Goal: Task Accomplishment & Management: Complete application form

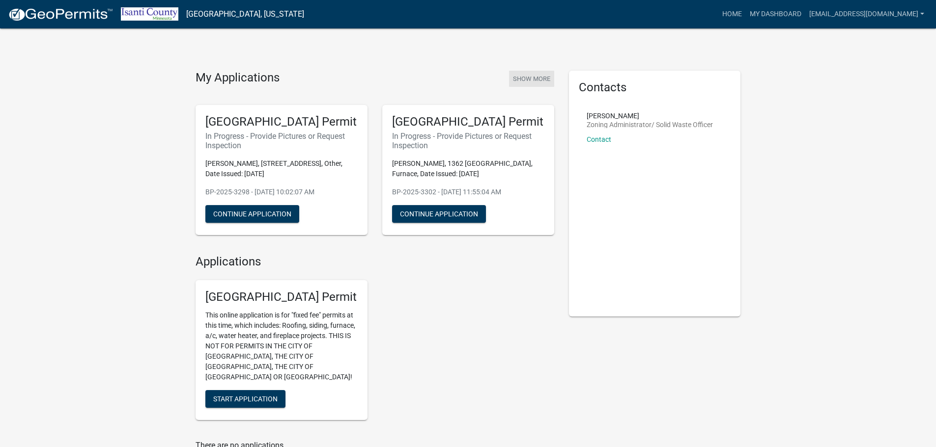
click at [543, 77] on button "Show More" at bounding box center [531, 79] width 45 height 16
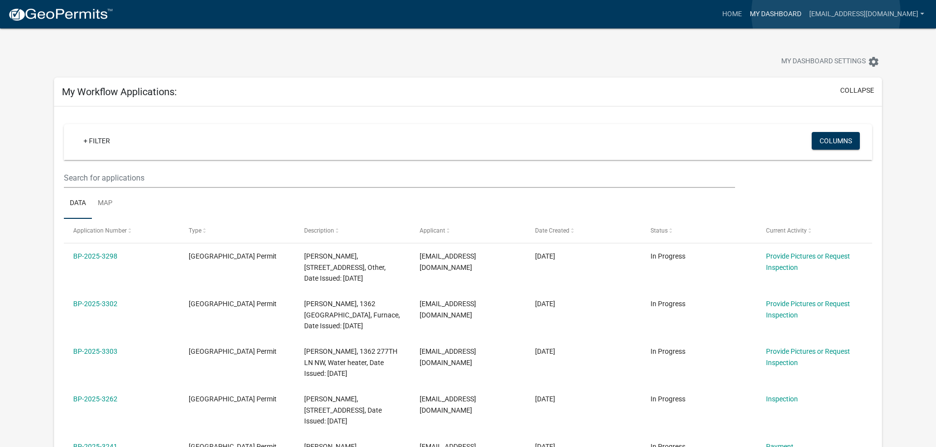
click at [805, 13] on link "My Dashboard" at bounding box center [774, 14] width 59 height 19
click at [769, 4] on nav "more_horiz Home My Dashboard ic@calldeans.com Account Logout" at bounding box center [468, 14] width 936 height 28
click at [745, 17] on link "Home" at bounding box center [732, 14] width 28 height 19
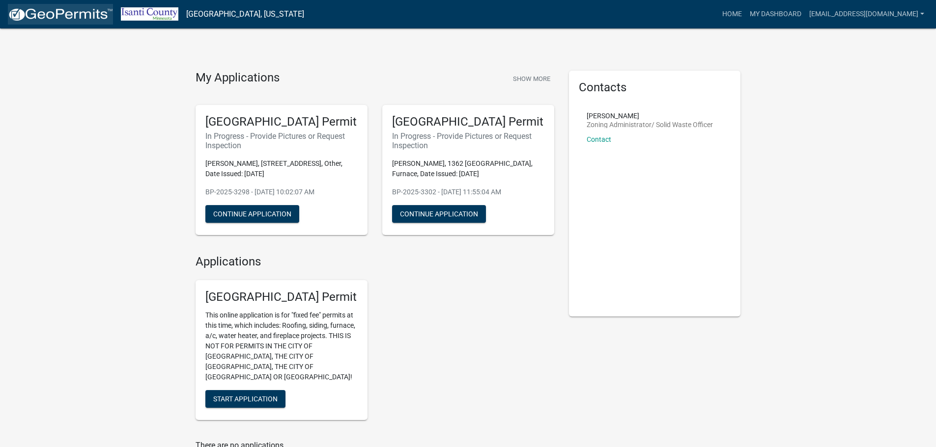
click at [54, 14] on img at bounding box center [60, 14] width 105 height 15
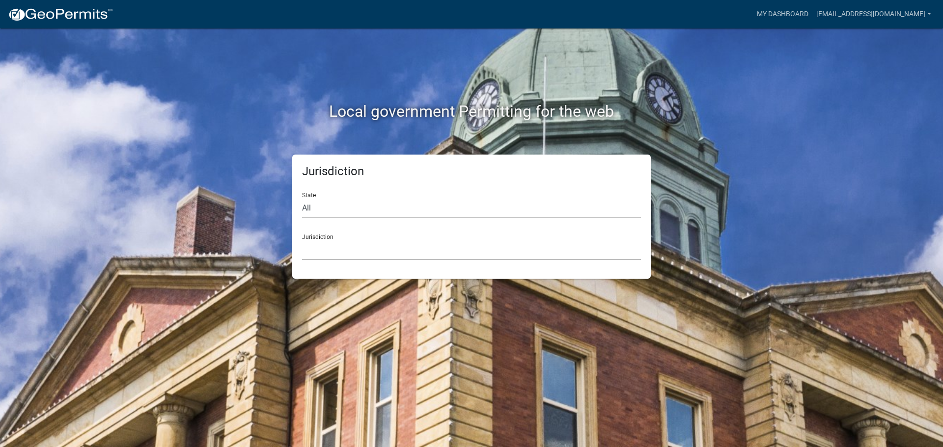
click at [386, 247] on select "[GEOGRAPHIC_DATA], [US_STATE] [GEOGRAPHIC_DATA], [US_STATE][PERSON_NAME][GEOGRA…" at bounding box center [471, 250] width 339 height 20
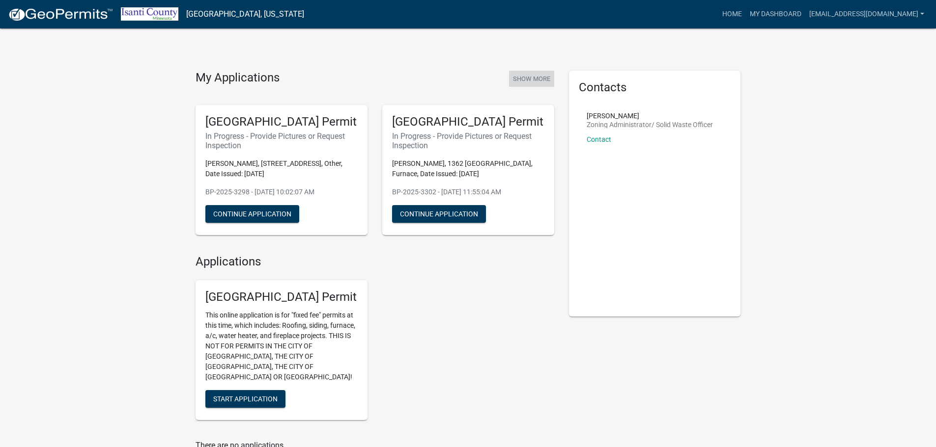
click at [528, 81] on button "Show More" at bounding box center [531, 79] width 45 height 16
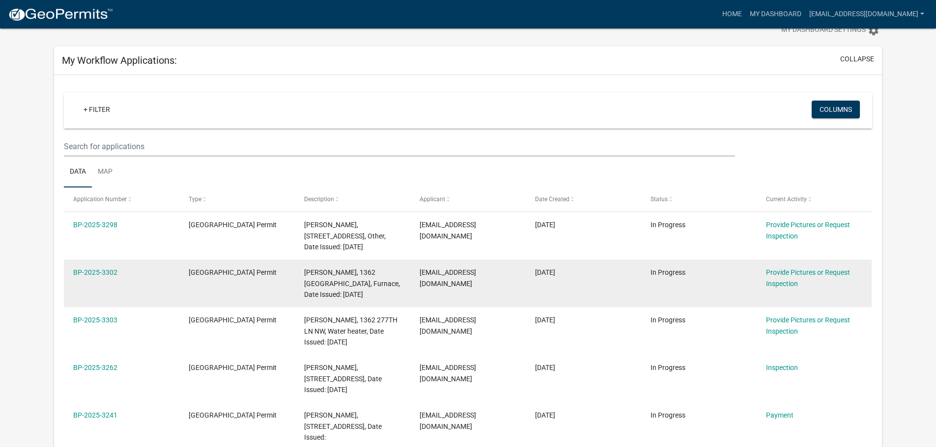
scroll to position [49, 0]
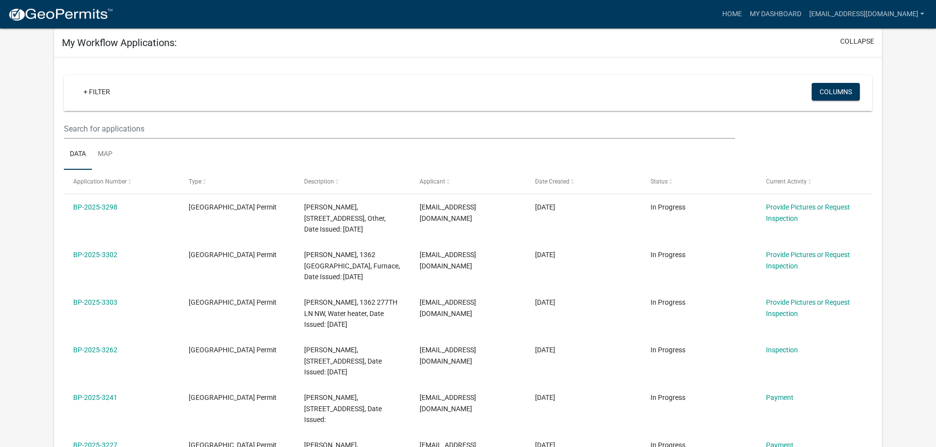
click at [128, 97] on div "+ Filter" at bounding box center [334, 93] width 532 height 20
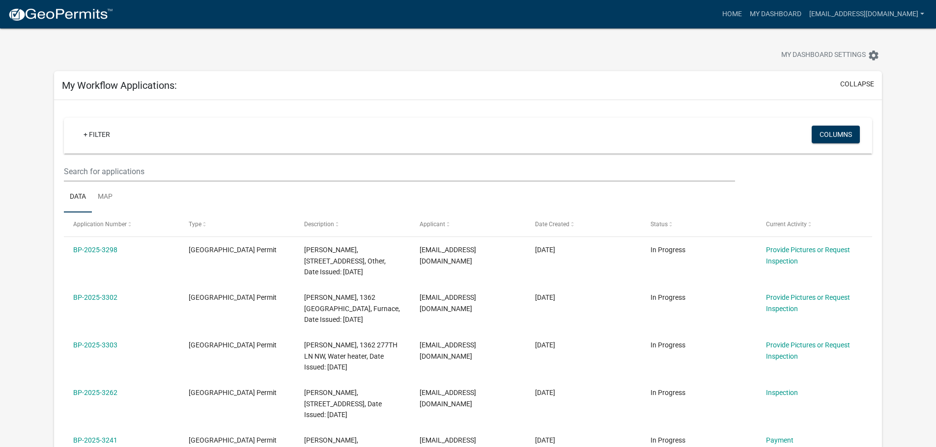
scroll to position [0, 0]
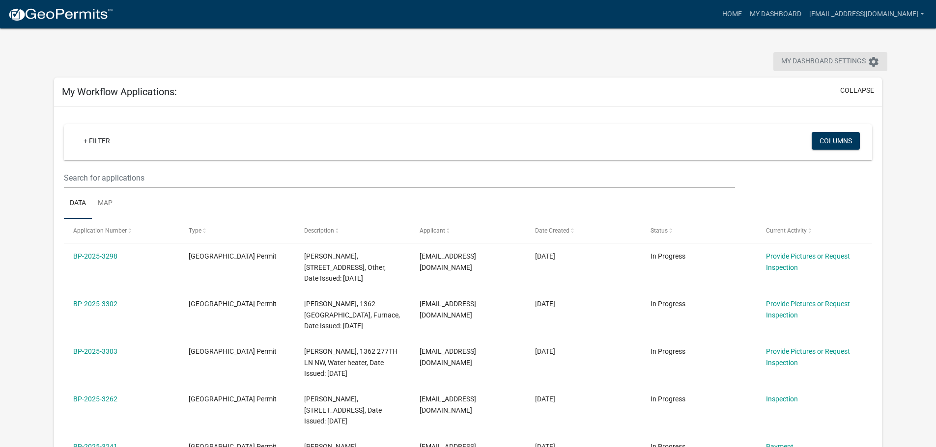
click at [866, 61] on button "My Dashboard Settings settings" at bounding box center [830, 61] width 114 height 19
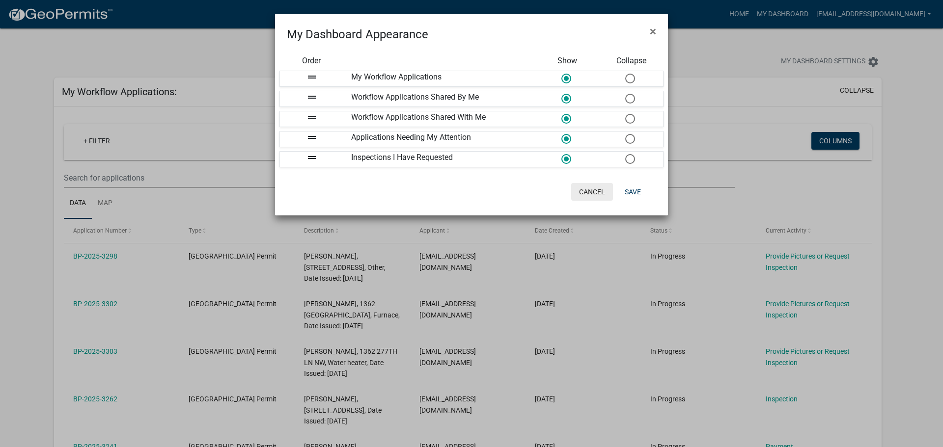
click at [592, 193] on button "Cancel" at bounding box center [592, 192] width 42 height 18
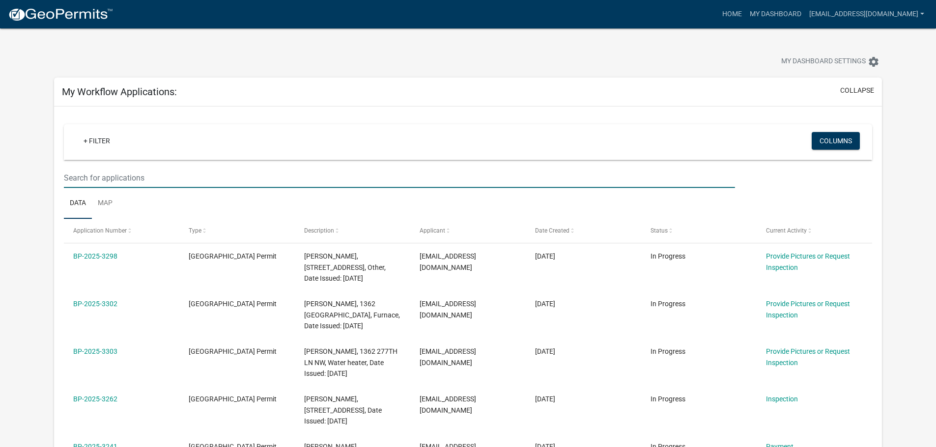
click at [121, 171] on input "text" at bounding box center [399, 178] width 670 height 20
paste input "[STREET_ADDRESS]"
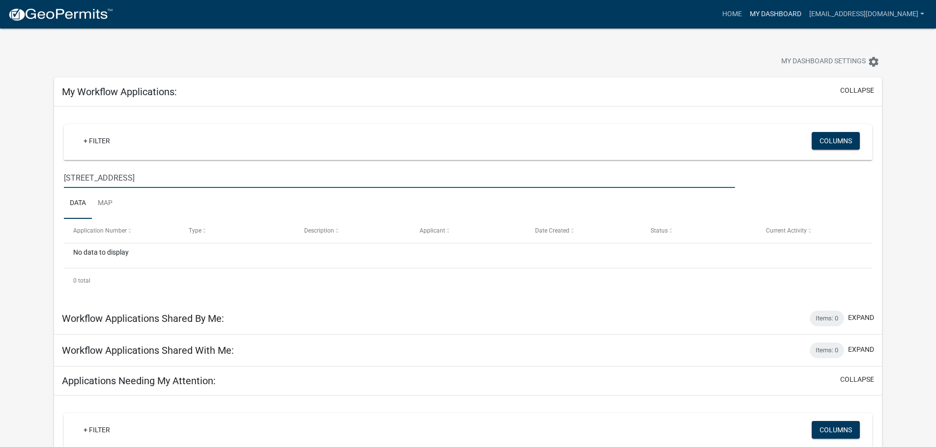
type input "[STREET_ADDRESS]"
click at [795, 11] on link "My Dashboard" at bounding box center [774, 14] width 59 height 19
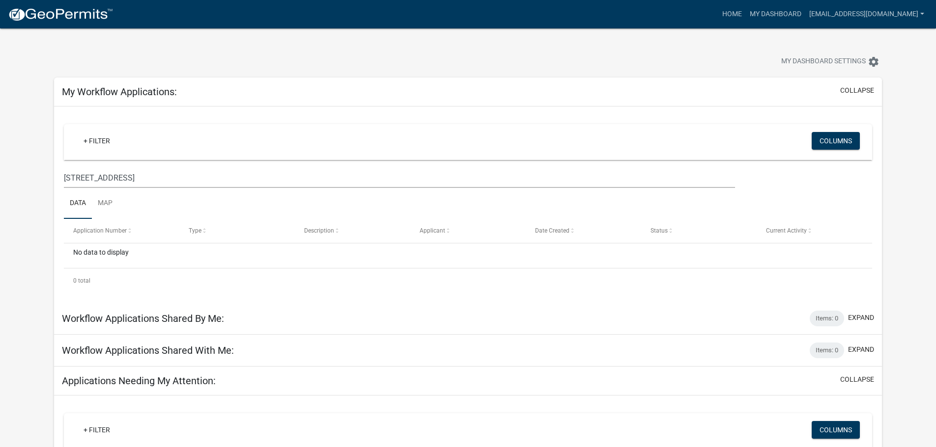
click at [757, 7] on div "Home My Dashboard ic@calldeans.com Account Logout" at bounding box center [524, 14] width 807 height 19
click at [745, 13] on link "Home" at bounding box center [732, 14] width 28 height 19
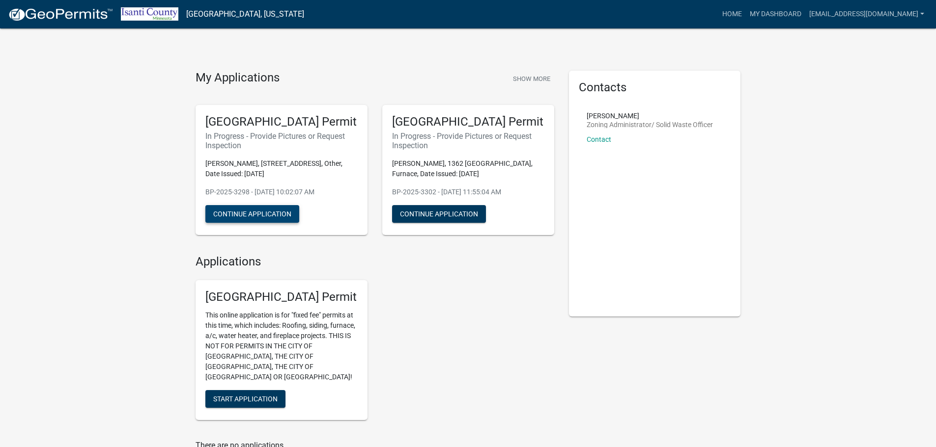
click at [285, 211] on button "Continue Application" at bounding box center [252, 214] width 94 height 18
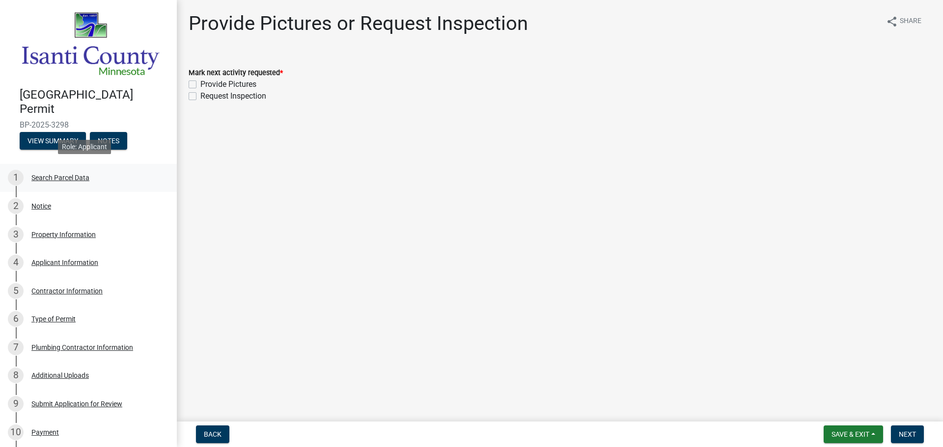
click at [45, 174] on div "Search Parcel Data" at bounding box center [60, 177] width 58 height 7
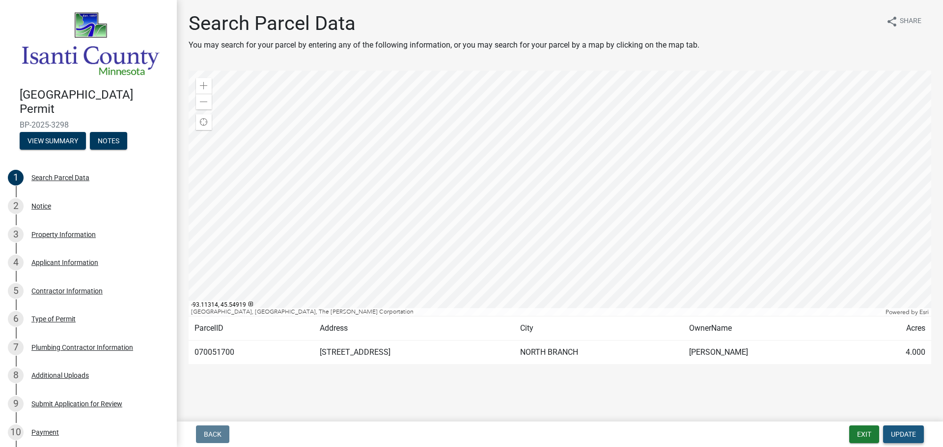
click at [885, 435] on button "Update" at bounding box center [903, 435] width 41 height 18
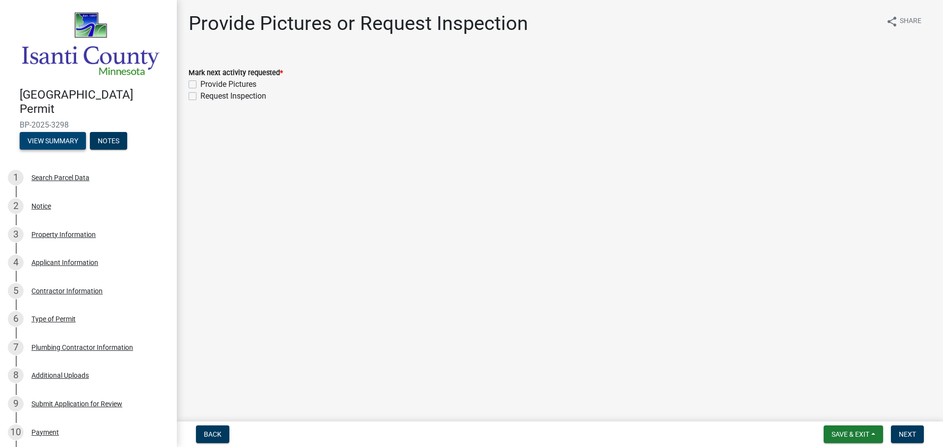
click at [71, 133] on button "View Summary" at bounding box center [53, 141] width 66 height 18
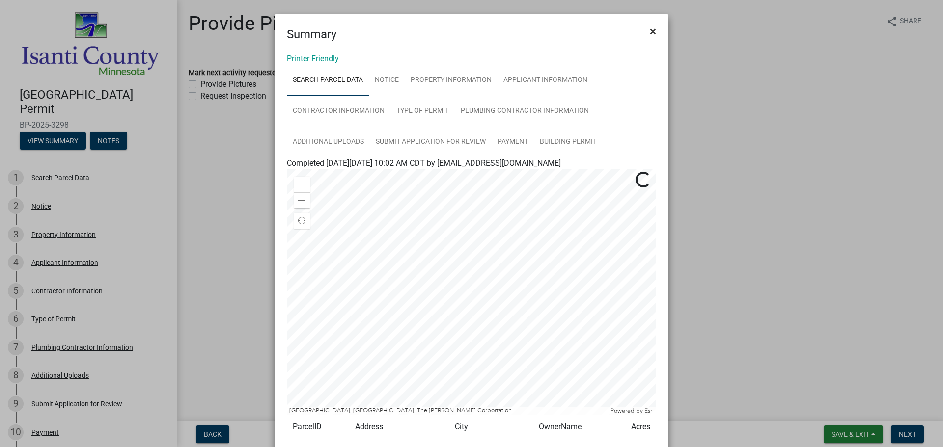
click at [650, 28] on span "×" at bounding box center [653, 32] width 6 height 14
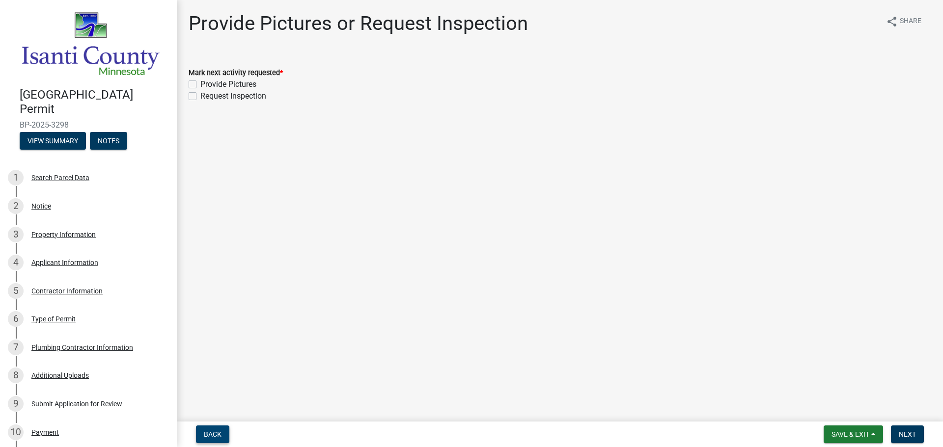
click at [213, 431] on span "Back" at bounding box center [213, 435] width 18 height 8
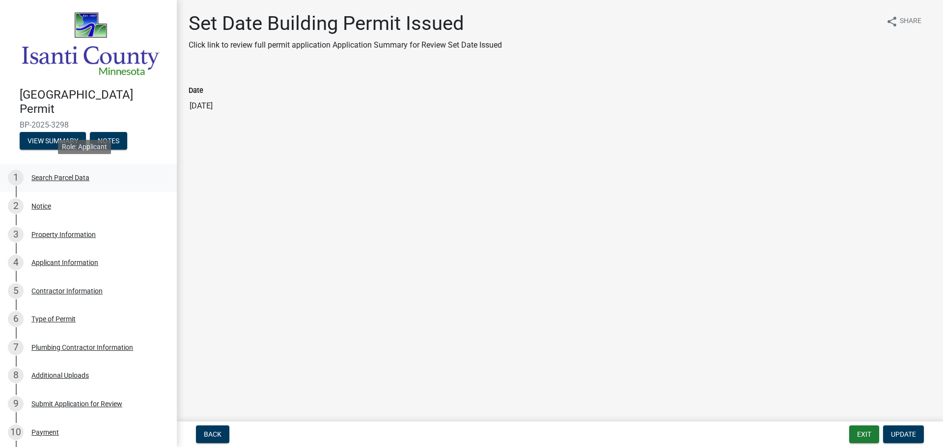
click at [55, 174] on div "Search Parcel Data" at bounding box center [60, 177] width 58 height 7
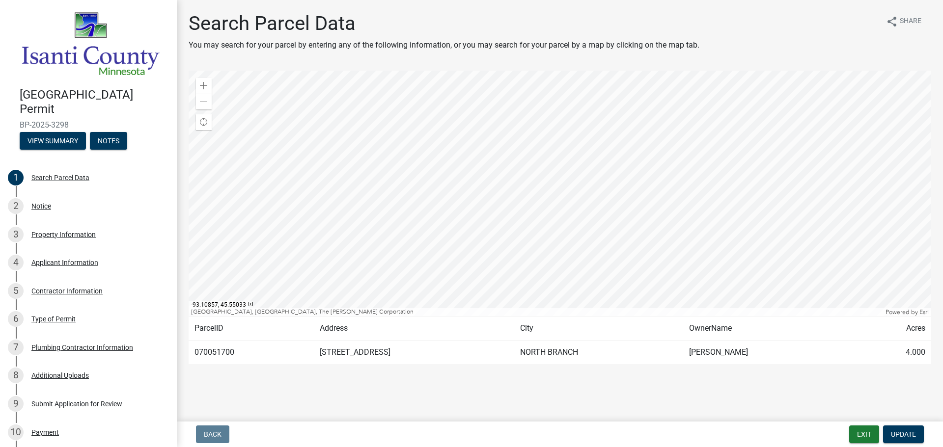
click at [589, 196] on div at bounding box center [560, 194] width 743 height 246
click at [906, 437] on span "Update" at bounding box center [903, 435] width 25 height 8
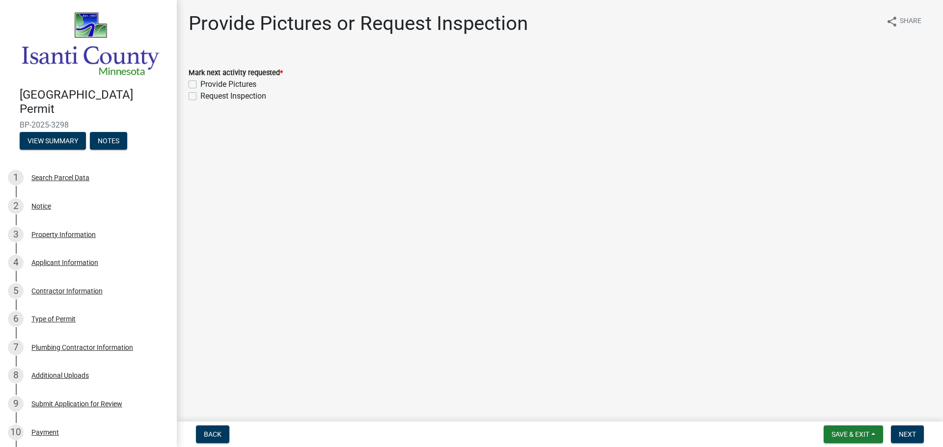
click at [244, 82] on label "Provide Pictures" at bounding box center [228, 85] width 56 height 12
click at [207, 82] on input "Provide Pictures" at bounding box center [203, 82] width 6 height 6
checkbox input "true"
click at [242, 101] on label "Request Inspection" at bounding box center [233, 96] width 66 height 12
click at [207, 97] on input "Request Inspection" at bounding box center [203, 93] width 6 height 6
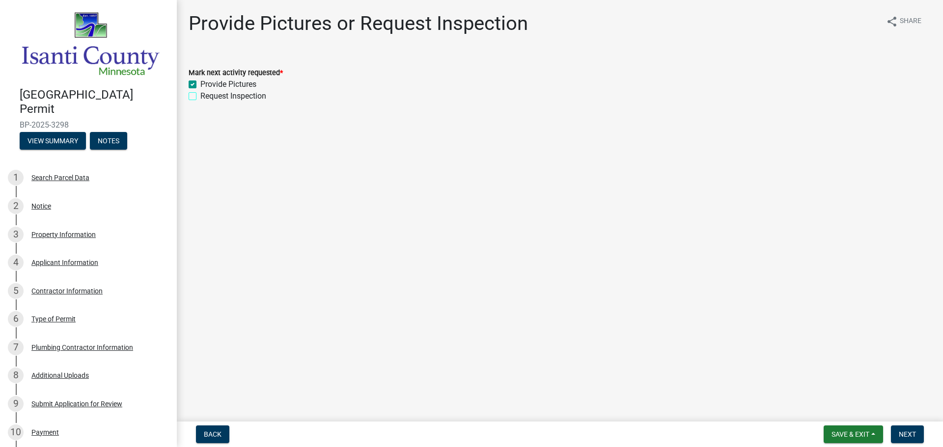
checkbox input "true"
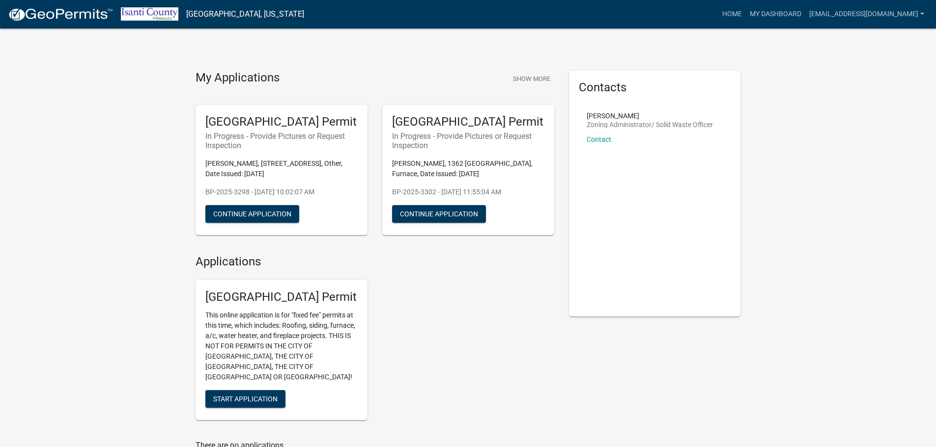
click at [537, 69] on div "My Applications Show More [GEOGRAPHIC_DATA] Permit In Progress - Provide Pictur…" at bounding box center [468, 277] width 936 height 554
click at [530, 82] on button "Show More" at bounding box center [531, 79] width 45 height 16
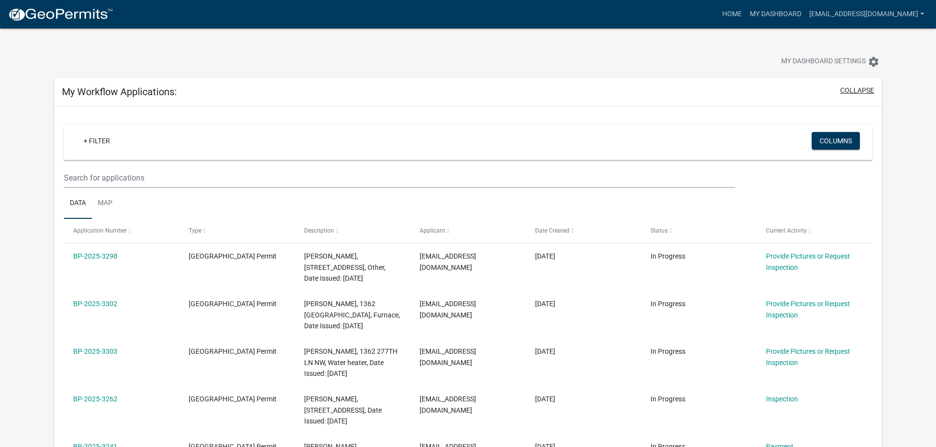
click at [858, 94] on button "collapse" at bounding box center [857, 90] width 34 height 10
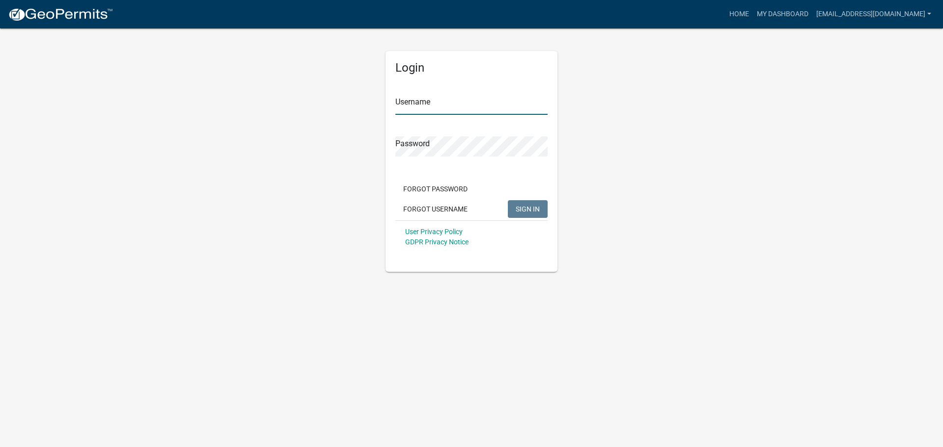
type input "[EMAIL_ADDRESS][DOMAIN_NAME]"
click at [522, 209] on span "SIGN IN" at bounding box center [528, 209] width 24 height 8
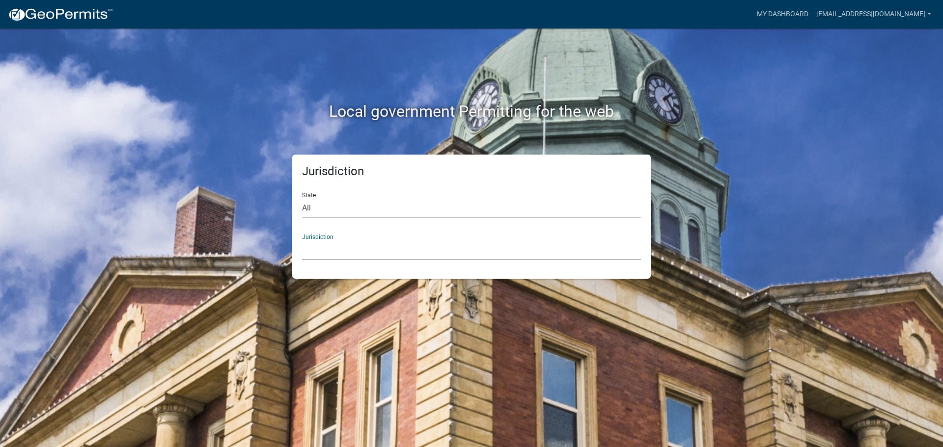
click at [529, 248] on select "[GEOGRAPHIC_DATA], [US_STATE] [GEOGRAPHIC_DATA], [US_STATE][PERSON_NAME][GEOGRA…" at bounding box center [471, 250] width 339 height 20
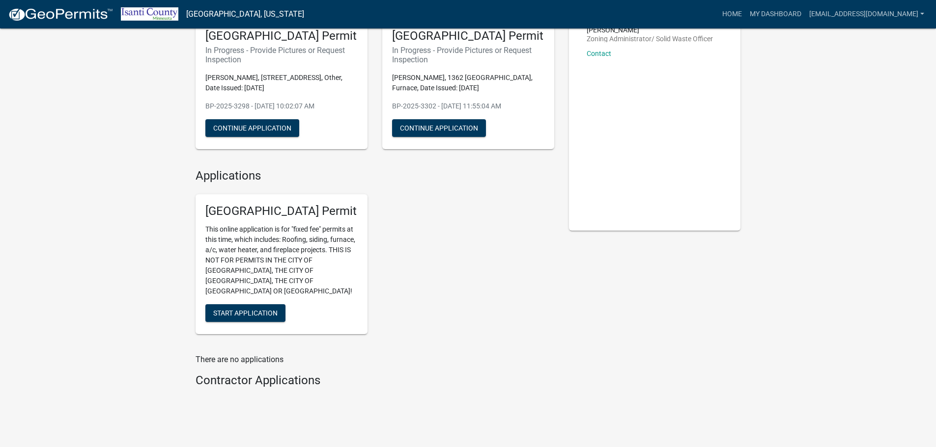
scroll to position [97, 0]
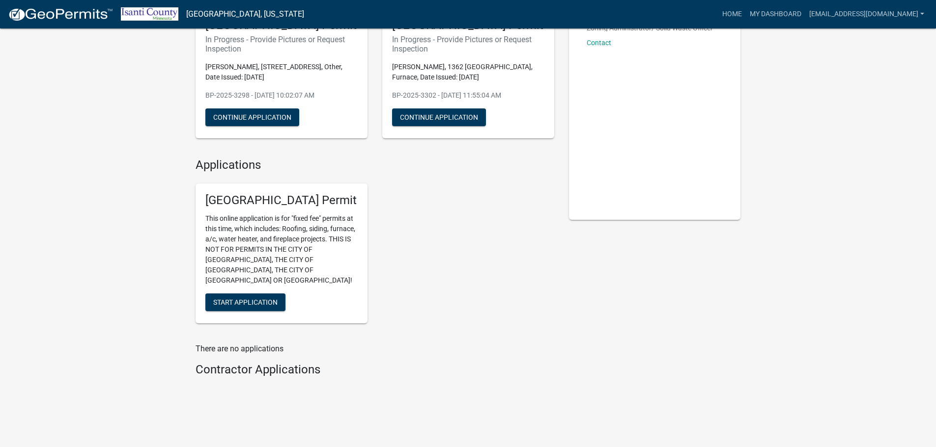
click at [246, 363] on h4 "Contractor Applications" at bounding box center [374, 370] width 359 height 14
click at [245, 343] on p "There are no applications" at bounding box center [374, 349] width 359 height 12
click at [246, 343] on p "There are no applications" at bounding box center [374, 349] width 359 height 12
click at [257, 299] on span "Start Application" at bounding box center [245, 303] width 64 height 8
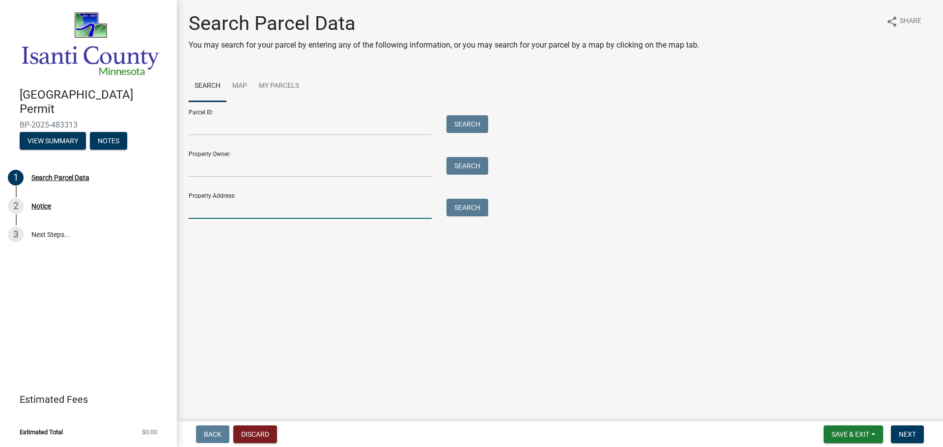
click at [233, 212] on input "Property Address:" at bounding box center [310, 209] width 243 height 20
paste input "[STREET_ADDRESS]"
type input "[STREET_ADDRESS]"
click at [479, 203] on button "Search" at bounding box center [467, 208] width 42 height 18
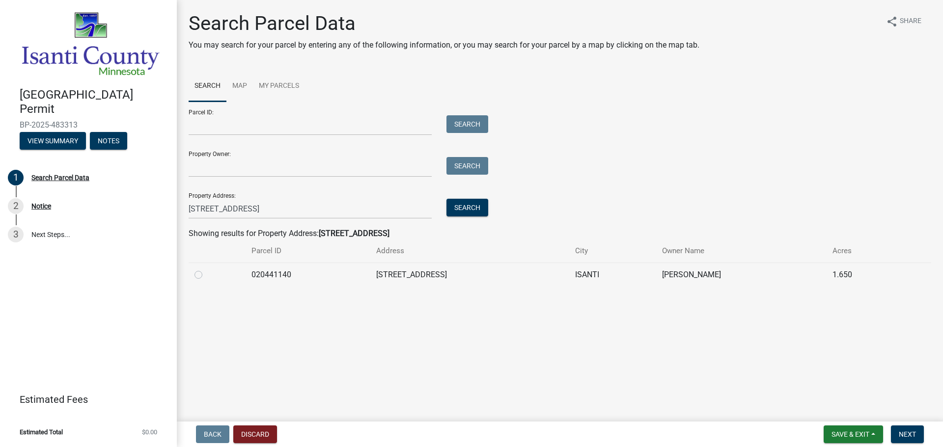
click at [370, 273] on td "[STREET_ADDRESS]" at bounding box center [469, 275] width 199 height 24
click at [206, 269] on label at bounding box center [206, 269] width 0 height 0
click at [206, 274] on input "radio" at bounding box center [209, 272] width 6 height 6
radio input "true"
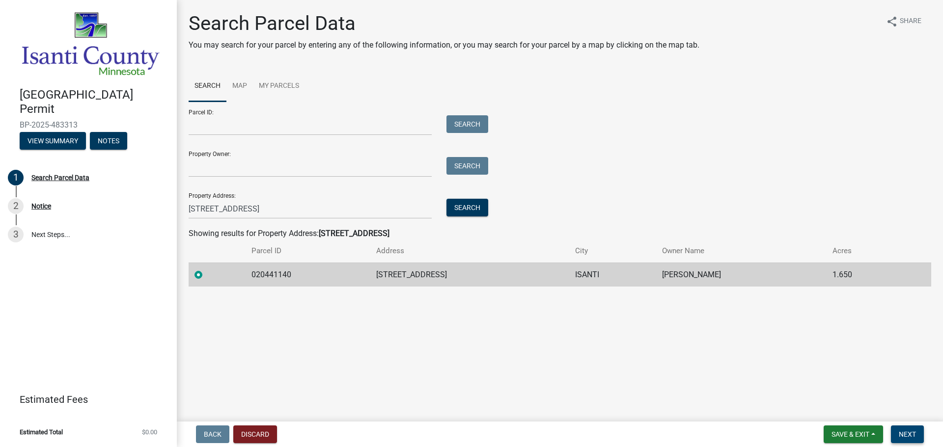
click at [918, 433] on button "Next" at bounding box center [907, 435] width 33 height 18
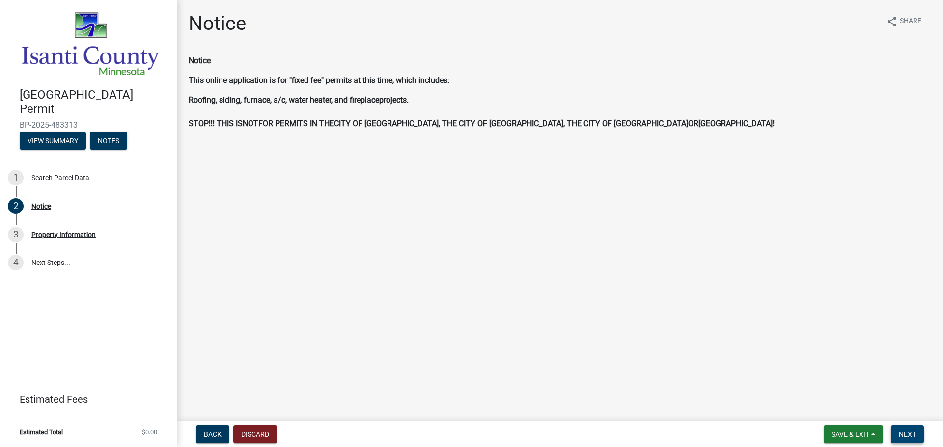
click at [898, 437] on button "Next" at bounding box center [907, 435] width 33 height 18
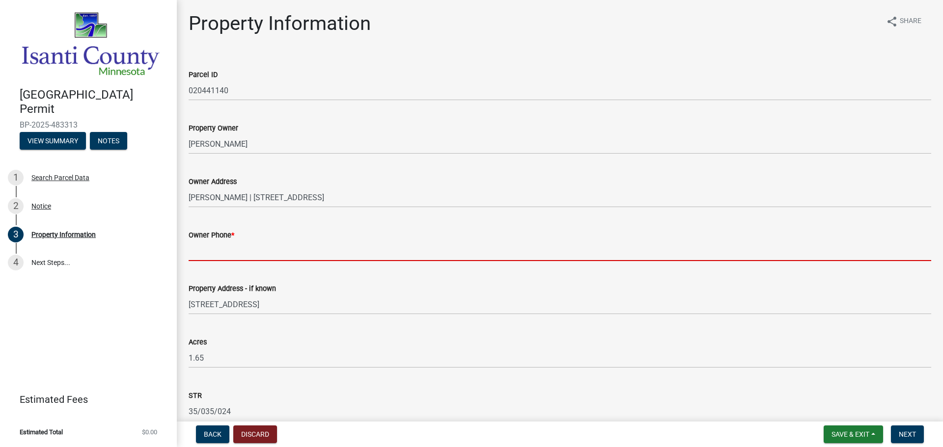
click at [250, 251] on input "Owner Phone *" at bounding box center [560, 251] width 743 height 20
paste input "[PHONE_NUMBER]"
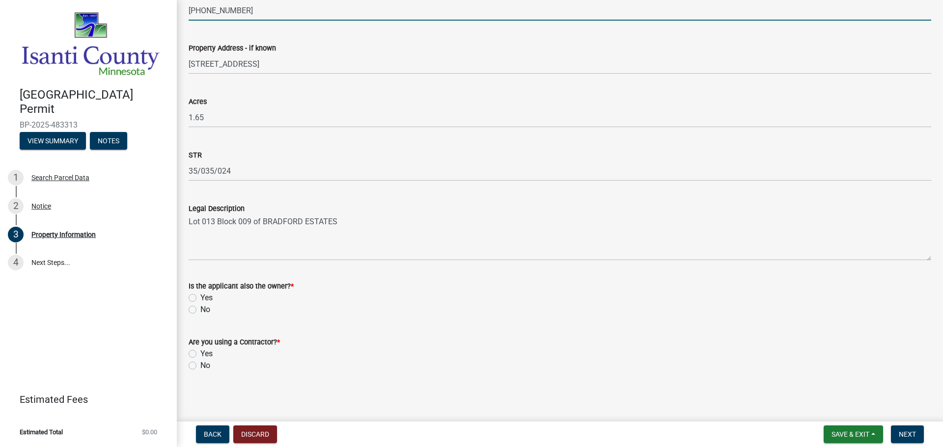
scroll to position [242, 0]
type input "[PHONE_NUMBER]"
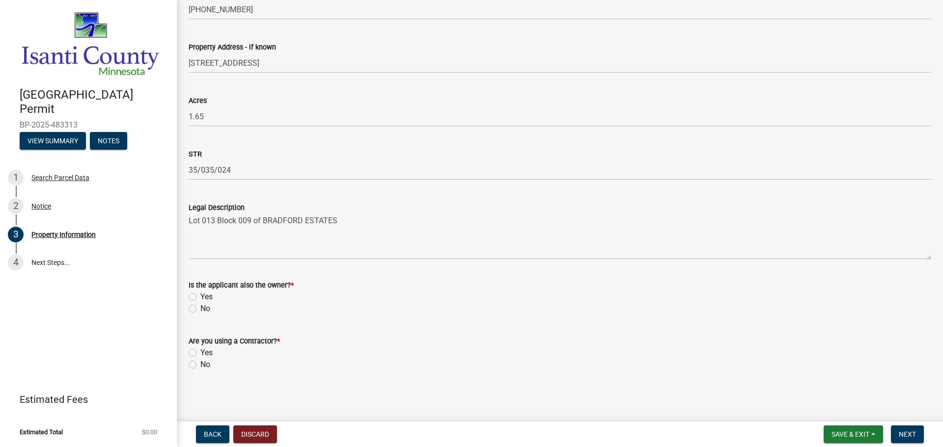
click at [200, 312] on label "No" at bounding box center [205, 309] width 10 height 12
click at [200, 309] on input "No" at bounding box center [203, 306] width 6 height 6
radio input "true"
click at [200, 353] on label "Yes" at bounding box center [206, 353] width 12 height 12
click at [200, 353] on input "Yes" at bounding box center [203, 350] width 6 height 6
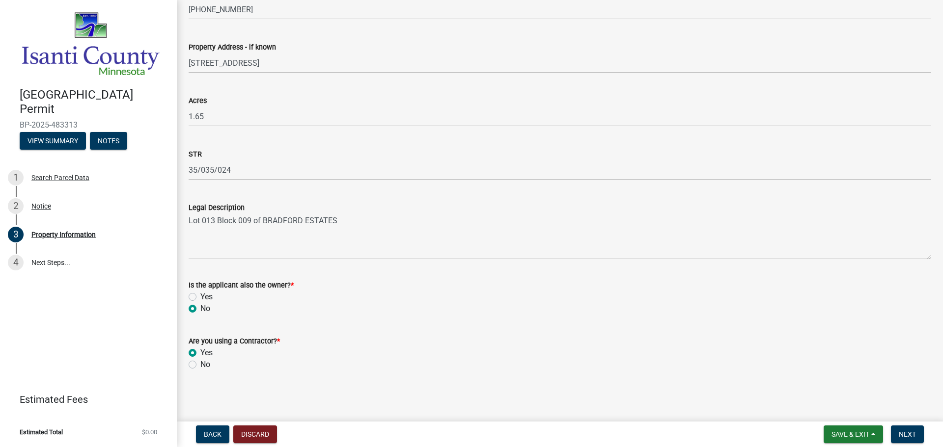
radio input "true"
click at [912, 437] on span "Next" at bounding box center [907, 435] width 17 height 8
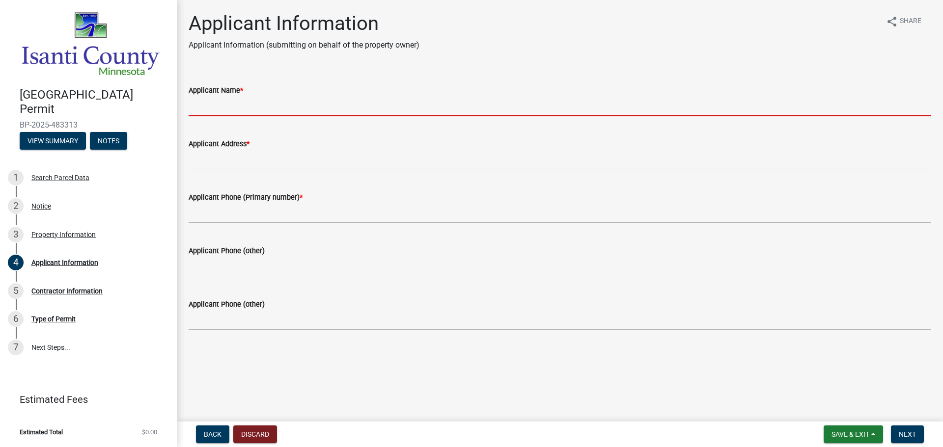
click at [248, 110] on input "Applicant Name *" at bounding box center [560, 106] width 743 height 20
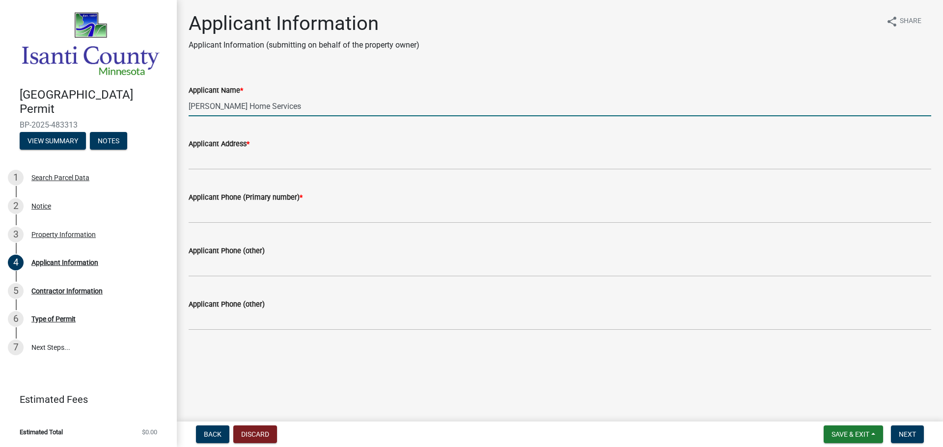
type input "[PERSON_NAME] Home Services"
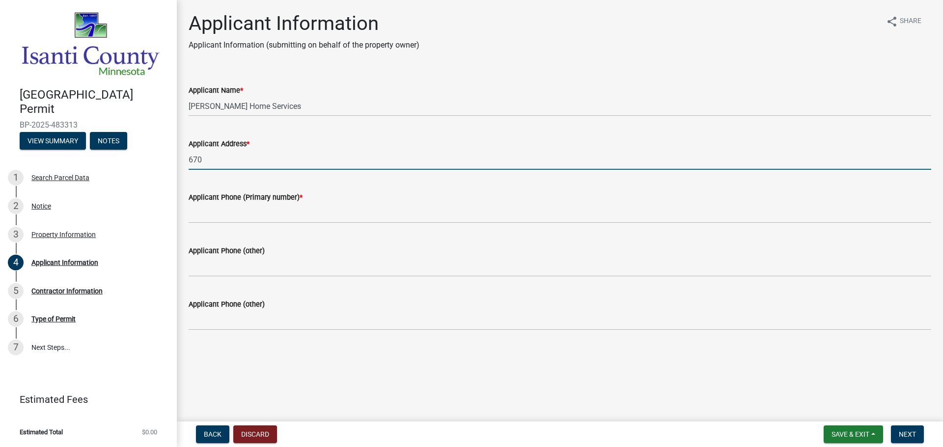
type input "[STREET_ADDRESS]"
type input "7634281321"
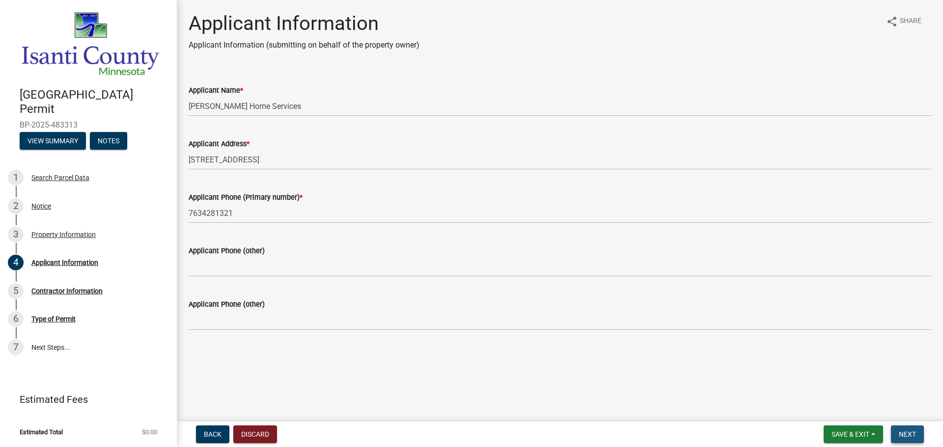
click at [911, 435] on span "Next" at bounding box center [907, 435] width 17 height 8
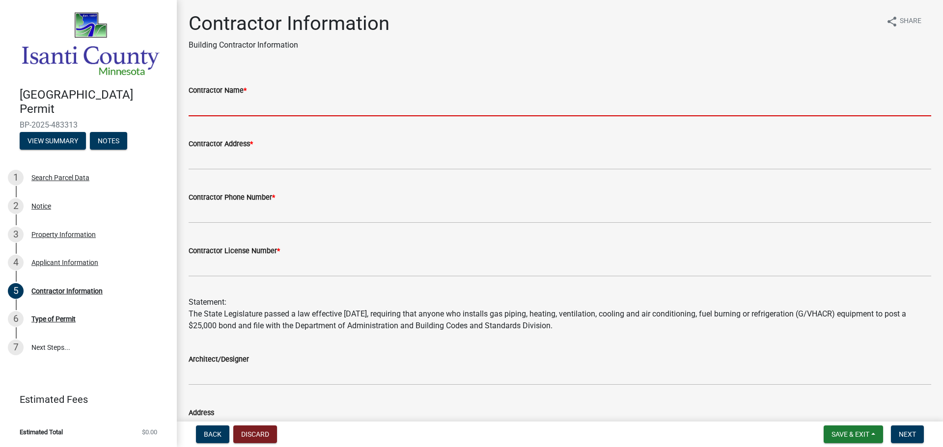
click at [233, 97] on input "Contractor Name *" at bounding box center [560, 106] width 743 height 20
type input "[PERSON_NAME] Home Services"
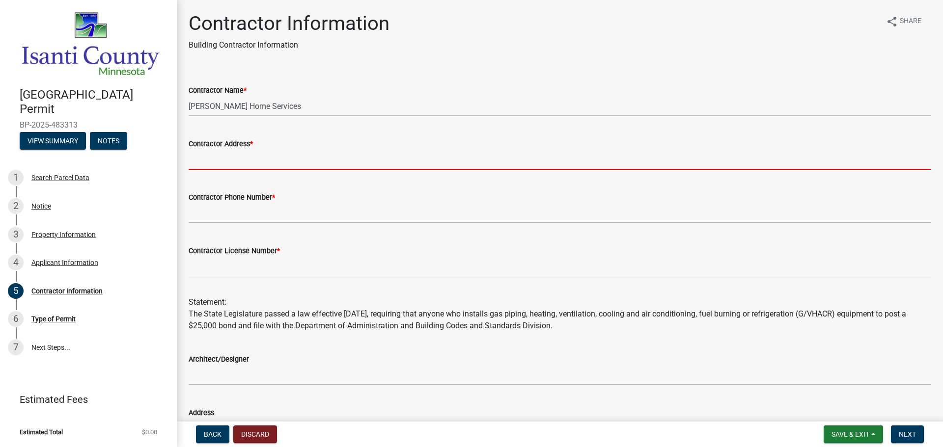
click at [257, 155] on input "Contractor Address *" at bounding box center [560, 160] width 743 height 20
type input "[STREET_ADDRESS]"
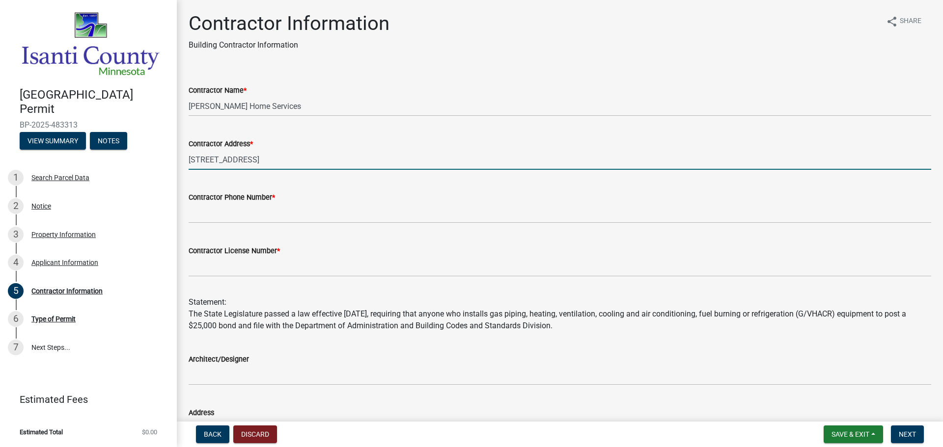
type input "7634281321"
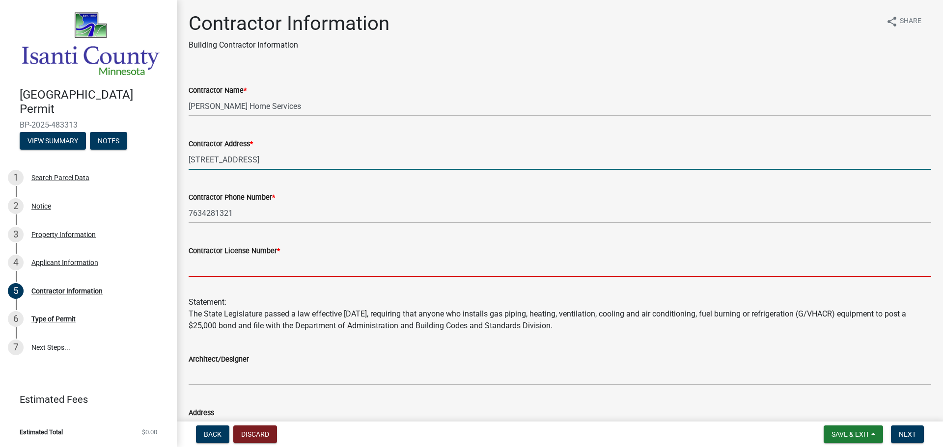
click at [352, 271] on input "Contractor License Number *" at bounding box center [560, 267] width 743 height 20
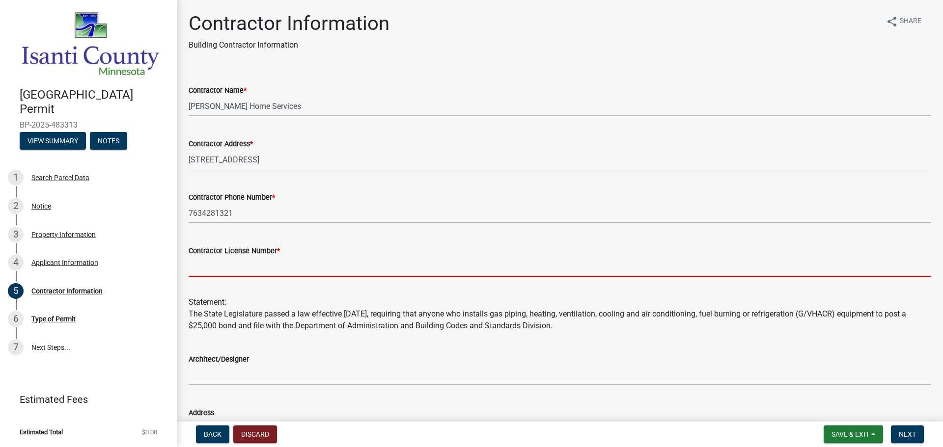
type input "MB100200"
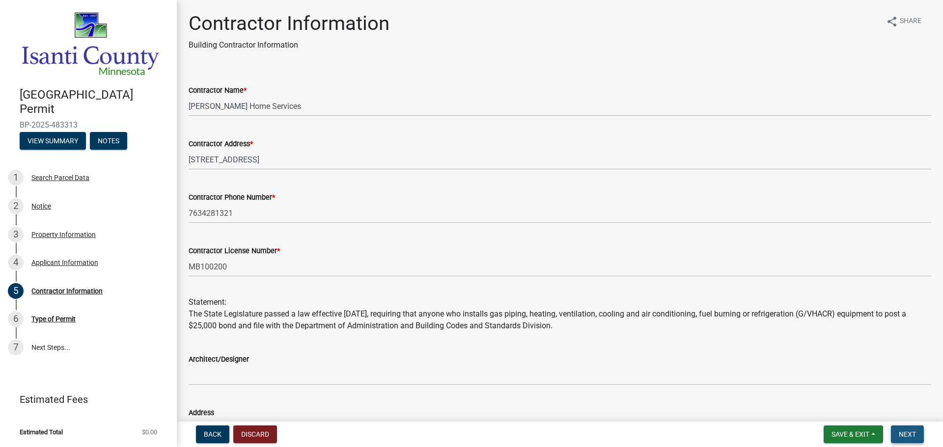
click at [901, 432] on span "Next" at bounding box center [907, 435] width 17 height 8
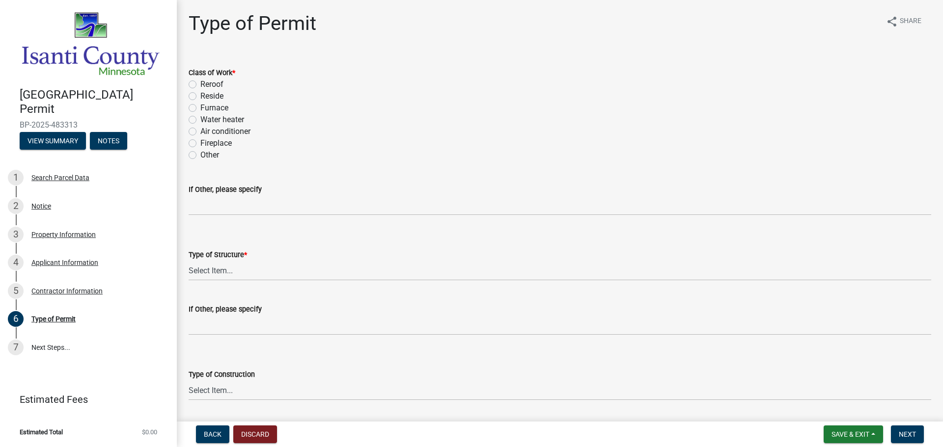
click at [200, 159] on label "Other" at bounding box center [209, 155] width 19 height 12
click at [200, 156] on input "Other" at bounding box center [203, 152] width 6 height 6
radio input "true"
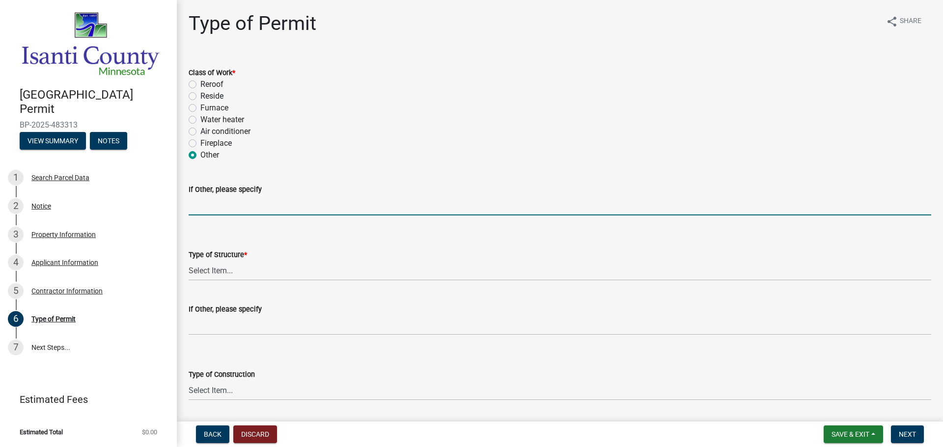
click at [225, 210] on input "If Other, please specify" at bounding box center [560, 205] width 743 height 20
type input "FURNACE AND HEAT PUMP"
click at [250, 265] on select "Select Item... Accessory Commercial Single Family Agricultural Other N/A" at bounding box center [560, 271] width 743 height 20
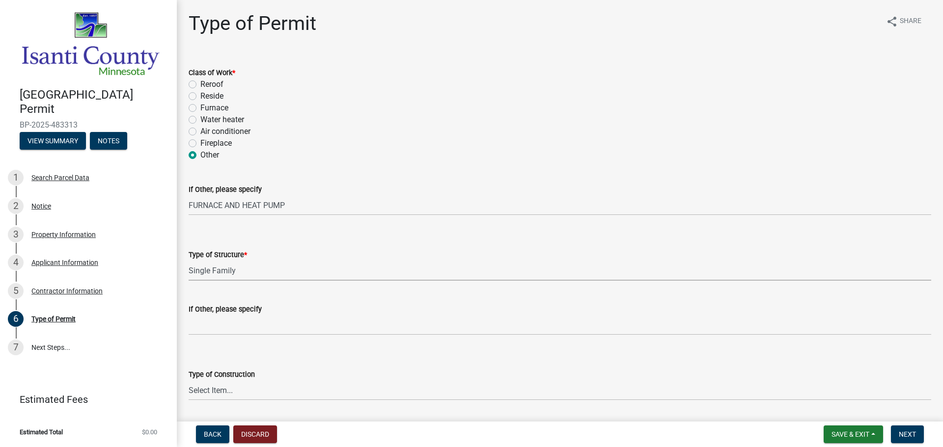
click at [189, 261] on select "Select Item... Accessory Commercial Single Family Agricultural Other N/A" at bounding box center [560, 271] width 743 height 20
select select "eb4da8a3-282e-4d3e-a231-485219132635"
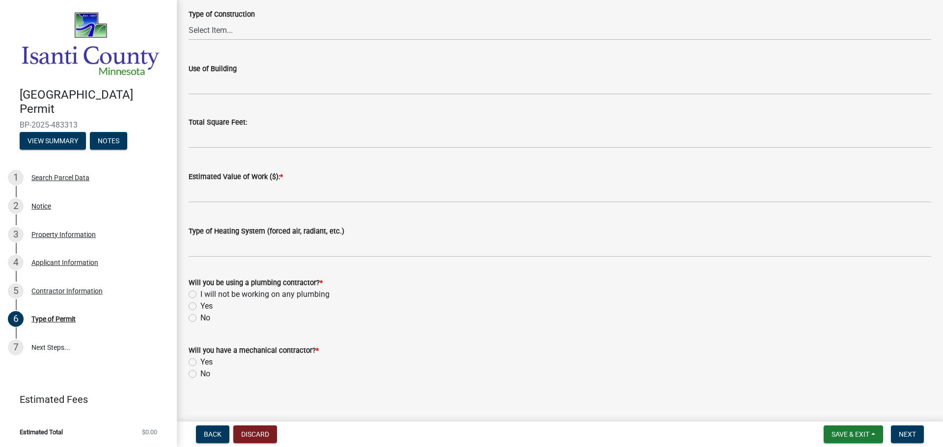
scroll to position [370, 0]
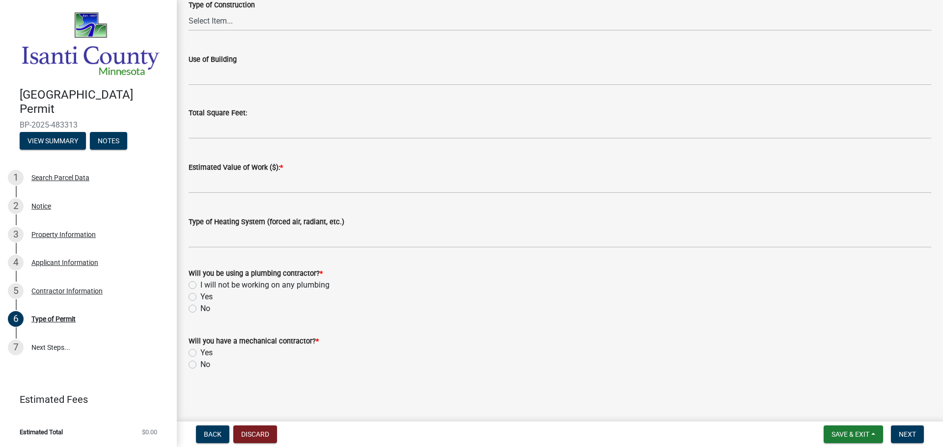
click at [200, 308] on label "No" at bounding box center [205, 309] width 10 height 12
click at [200, 308] on input "No" at bounding box center [203, 306] width 6 height 6
radio input "true"
click at [200, 349] on label "Yes" at bounding box center [206, 353] width 12 height 12
click at [200, 349] on input "Yes" at bounding box center [203, 350] width 6 height 6
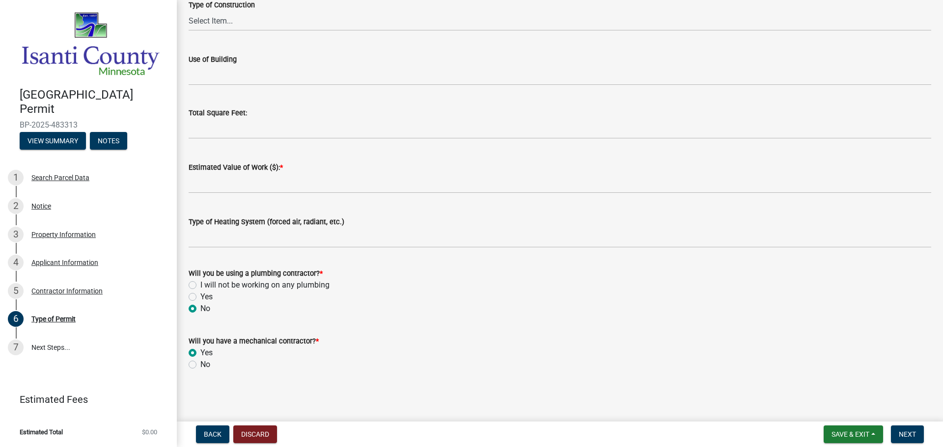
radio input "true"
click at [904, 439] on button "Next" at bounding box center [907, 435] width 33 height 18
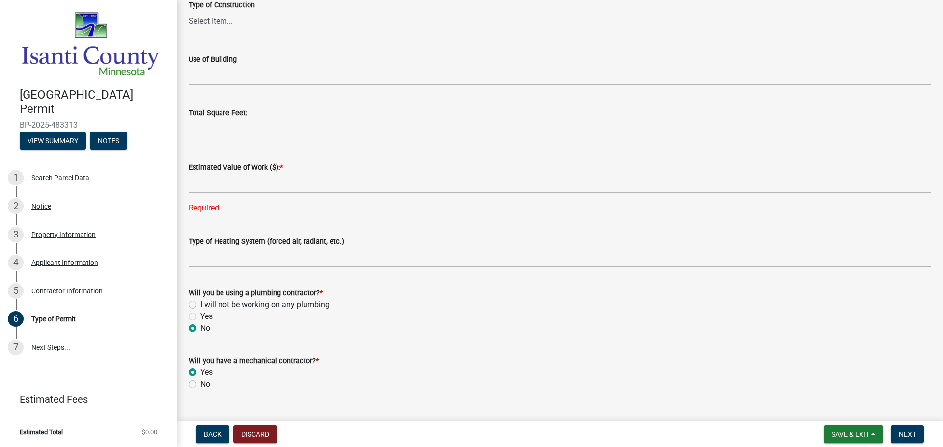
click at [209, 164] on div "Estimated Value of Work ($): *" at bounding box center [560, 168] width 743 height 12
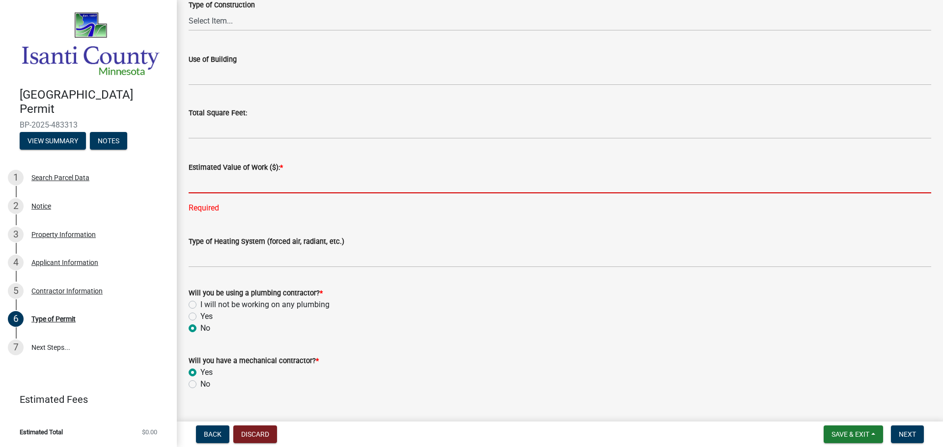
click at [217, 187] on input "text" at bounding box center [560, 183] width 743 height 20
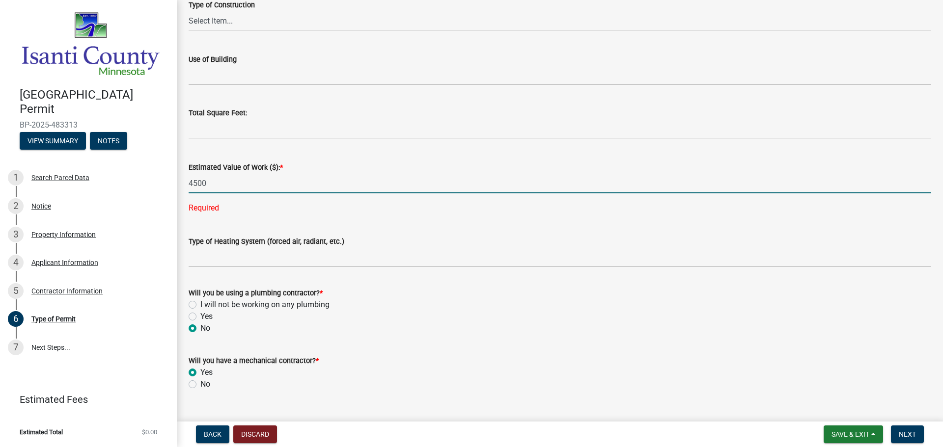
type input "4500"
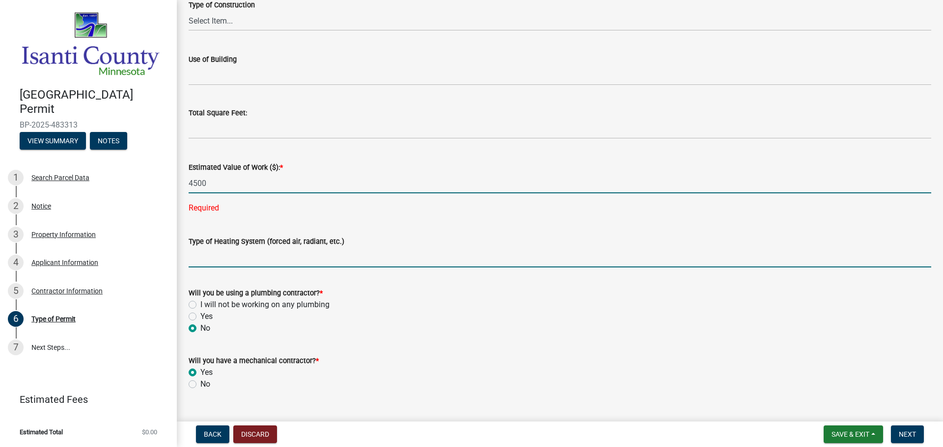
click at [303, 260] on wm-data-entity-input-list "Class of Work * Reroof Reside Furnace Water heater Air conditioner Fireplace Ot…" at bounding box center [560, 42] width 743 height 714
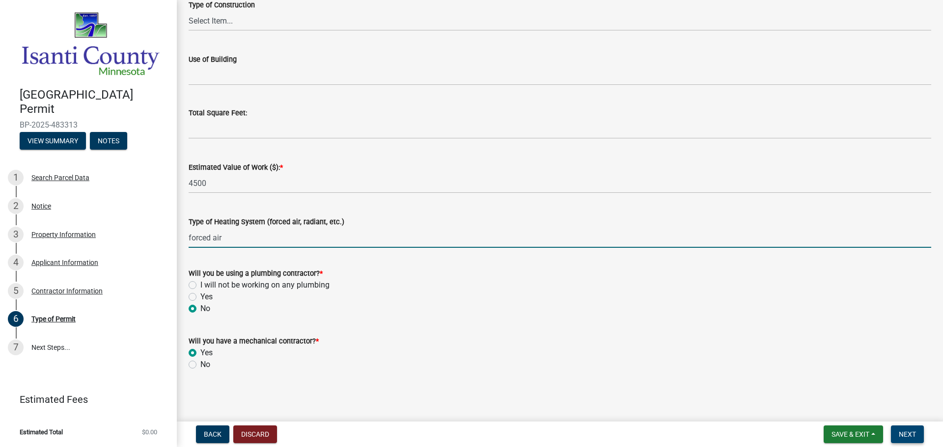
type input "forced air"
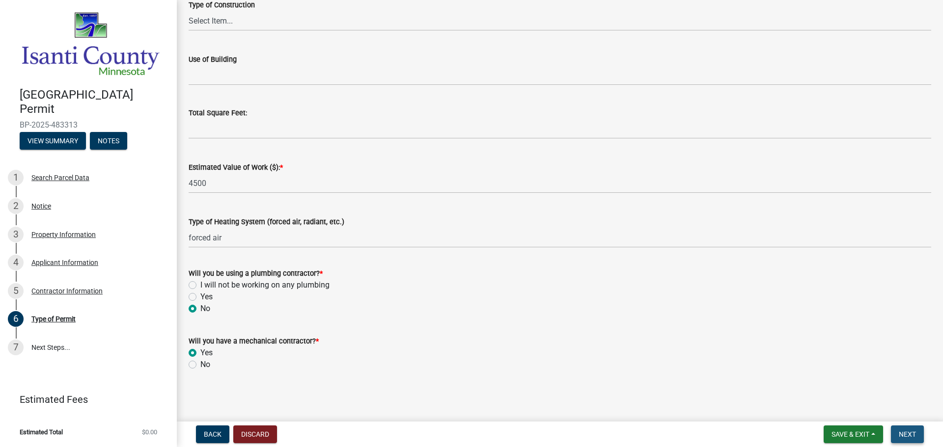
click at [911, 436] on span "Next" at bounding box center [907, 435] width 17 height 8
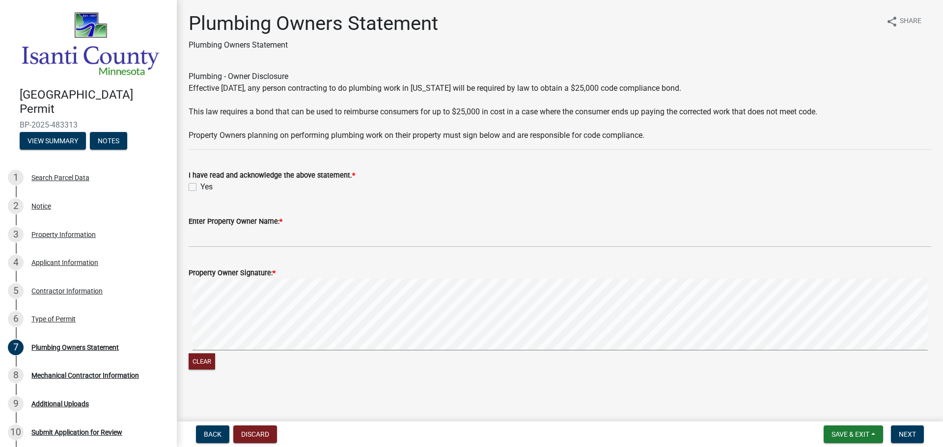
click at [200, 185] on label "Yes" at bounding box center [206, 187] width 12 height 12
click at [200, 185] on input "Yes" at bounding box center [203, 184] width 6 height 6
checkbox input "true"
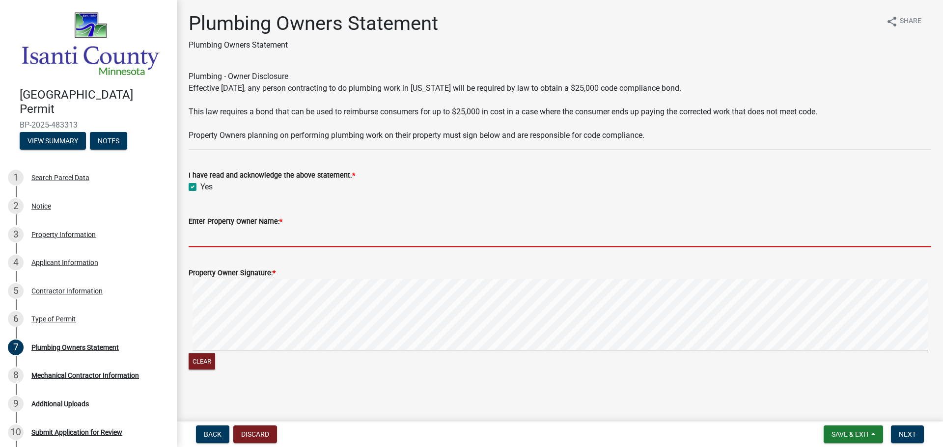
drag, startPoint x: 231, startPoint y: 230, endPoint x: 235, endPoint y: 241, distance: 11.5
click at [231, 231] on input "Enter Property Owner Name: *" at bounding box center [560, 237] width 743 height 20
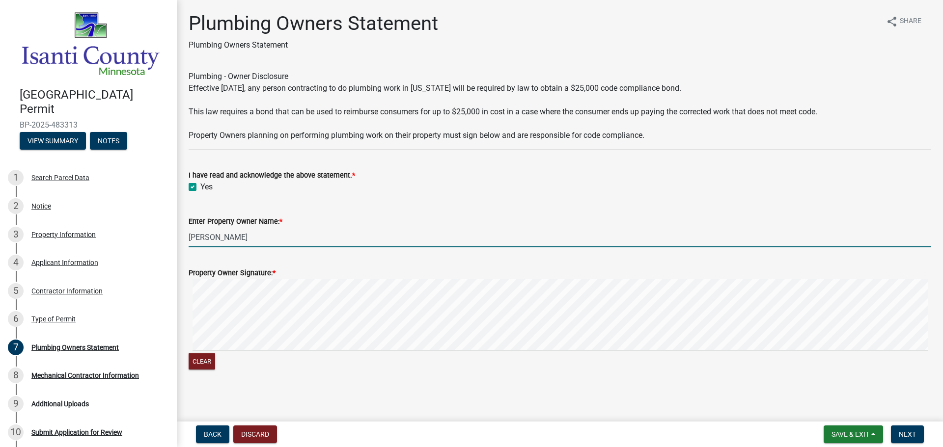
type input "[PERSON_NAME]"
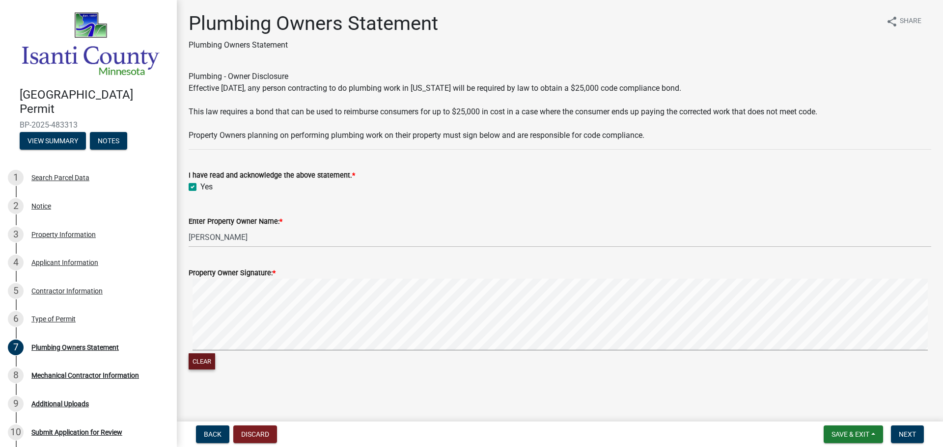
click at [199, 359] on button "Clear" at bounding box center [202, 362] width 27 height 16
click at [569, 355] on div "Clear" at bounding box center [560, 325] width 743 height 93
click at [916, 429] on button "Next" at bounding box center [907, 435] width 33 height 18
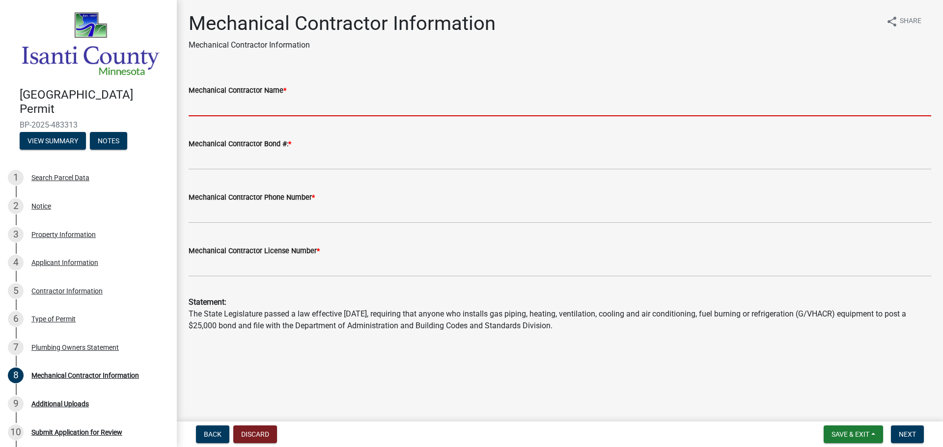
click at [279, 105] on input "Mechanical Contractor Name *" at bounding box center [560, 106] width 743 height 20
type input "[PERSON_NAME] Home Services"
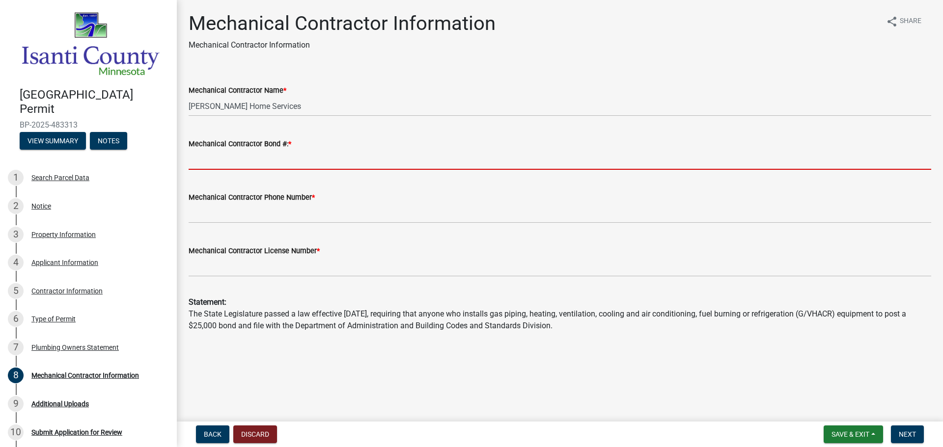
click at [272, 155] on input "Mechanical Contractor Bond #: *" at bounding box center [560, 160] width 743 height 20
type input "MB100200"
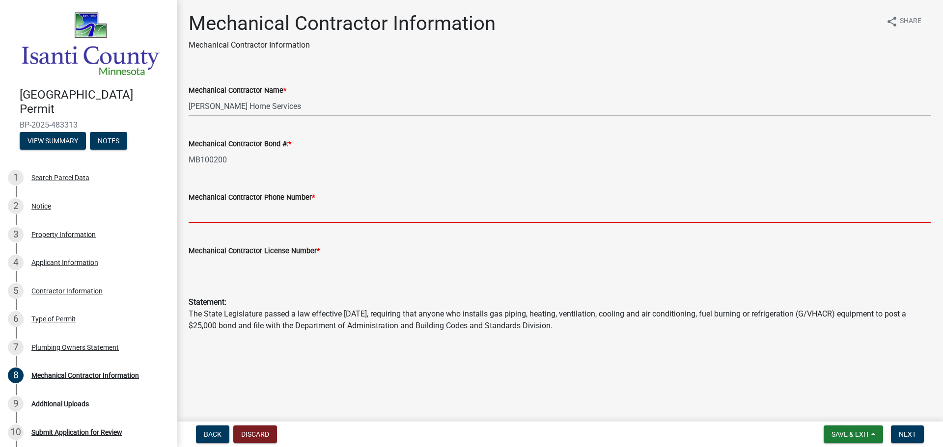
click at [259, 214] on input "Mechanical Contractor Phone Number *" at bounding box center [560, 213] width 743 height 20
type input "7634281321"
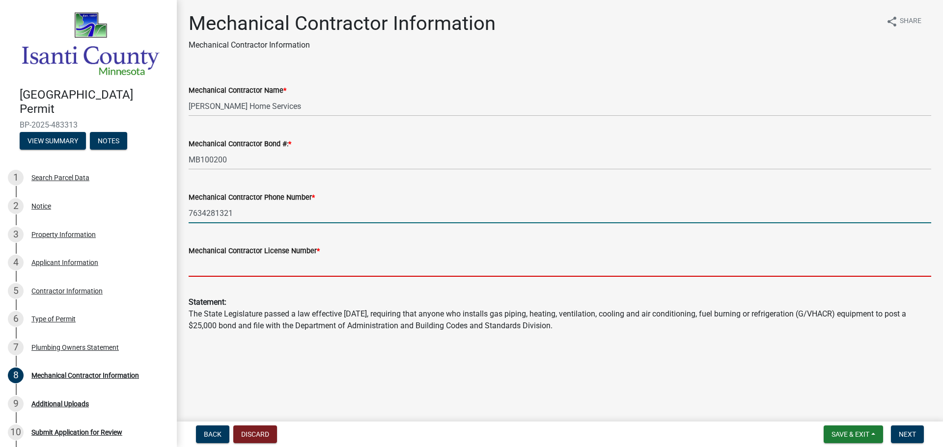
click at [293, 263] on input "Mechanical Contractor License Number *" at bounding box center [560, 267] width 743 height 20
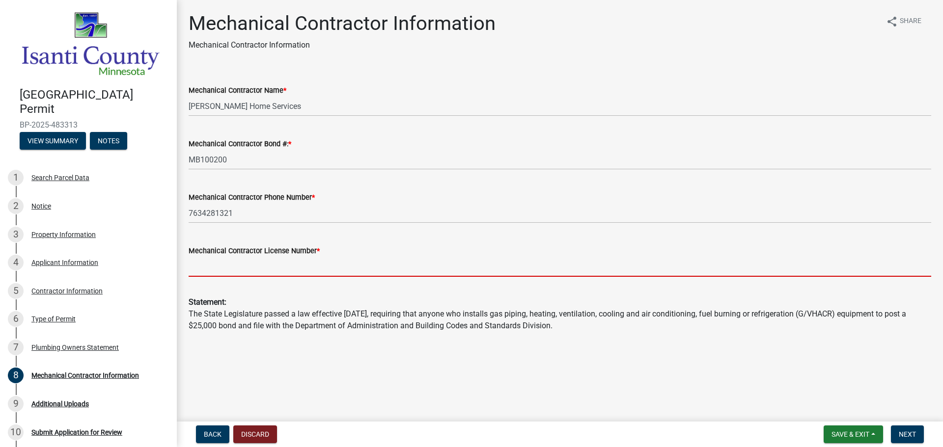
type input "MB100200"
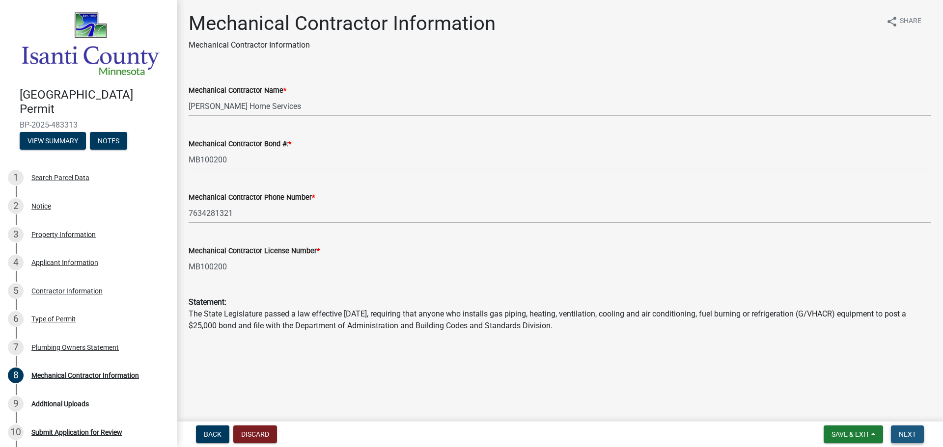
click at [914, 437] on span "Next" at bounding box center [907, 435] width 17 height 8
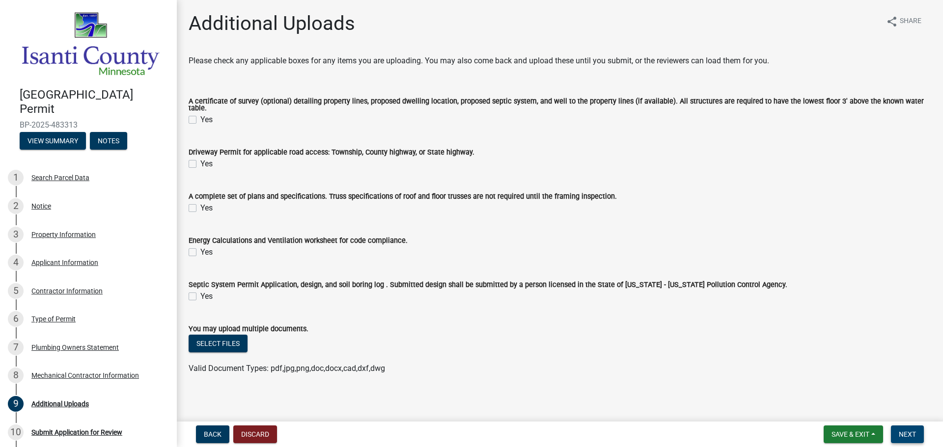
click at [914, 437] on span "Next" at bounding box center [907, 435] width 17 height 8
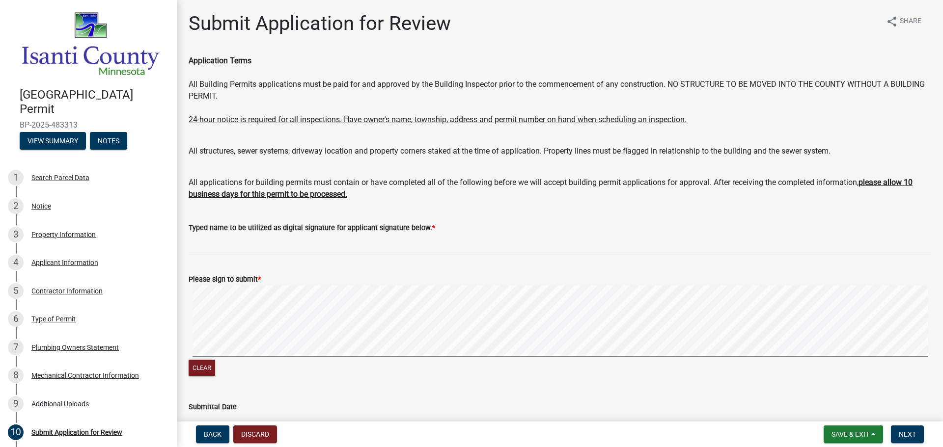
click at [838, 359] on signature-pad at bounding box center [560, 322] width 743 height 75
click at [909, 431] on span "Next" at bounding box center [907, 435] width 17 height 8
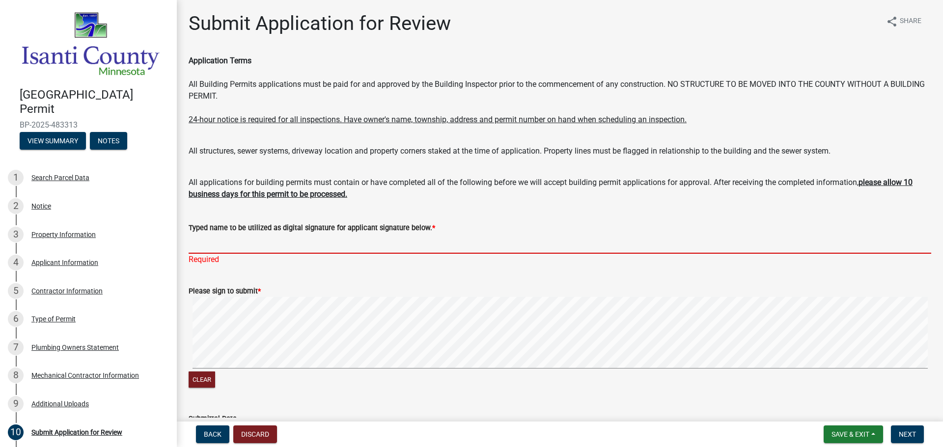
click at [302, 239] on input "Typed name to be utilized as digital signature for applicant signature below. *" at bounding box center [560, 244] width 743 height 20
type input "[PERSON_NAME]"
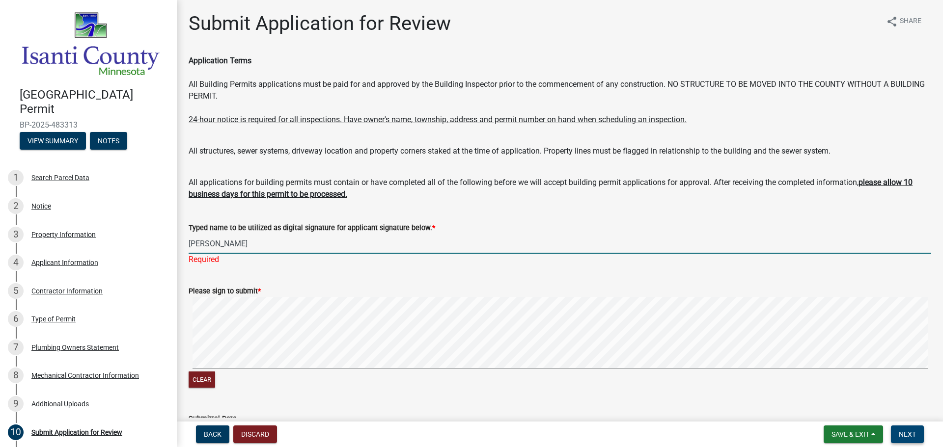
click at [894, 439] on button "Next" at bounding box center [907, 435] width 33 height 18
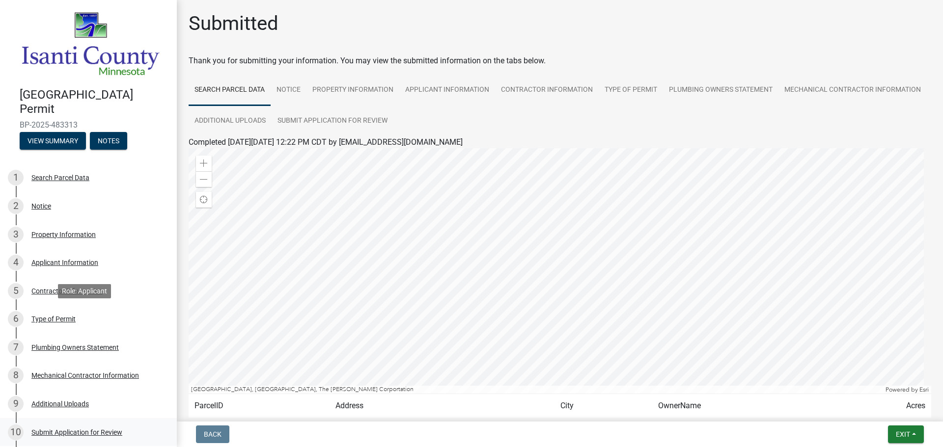
scroll to position [93, 0]
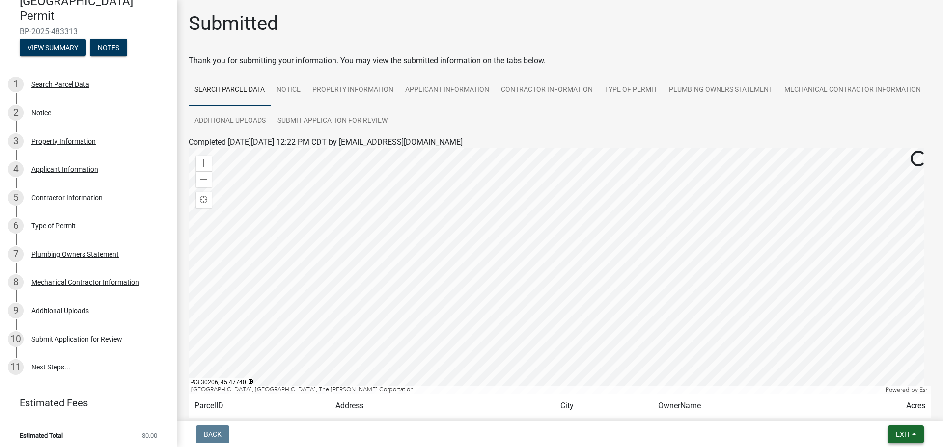
click at [903, 428] on button "Exit" at bounding box center [906, 435] width 36 height 18
click at [818, 439] on div "Back Exit Save Save & Exit" at bounding box center [560, 435] width 750 height 18
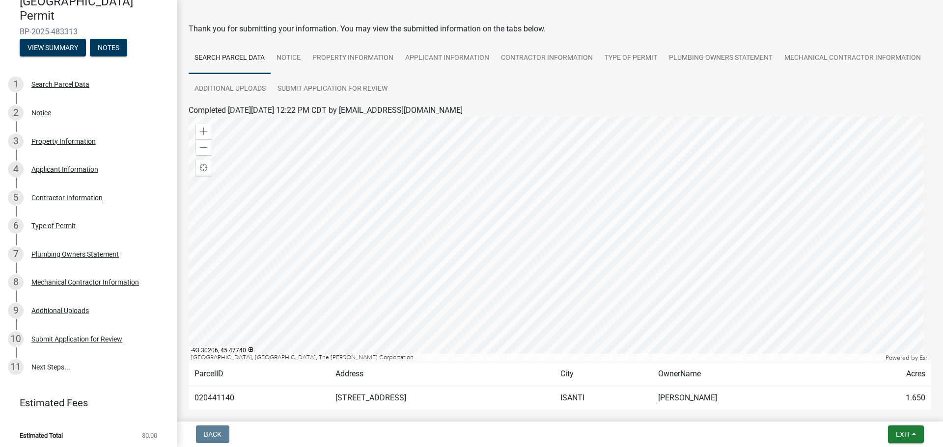
scroll to position [82, 0]
